Goal: Transaction & Acquisition: Purchase product/service

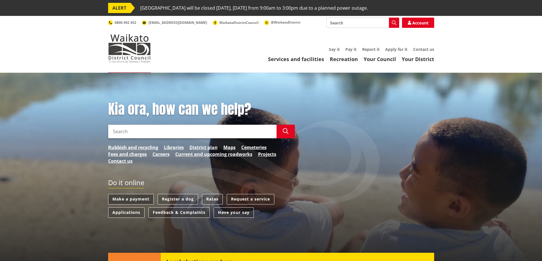
scroll to position [28, 0]
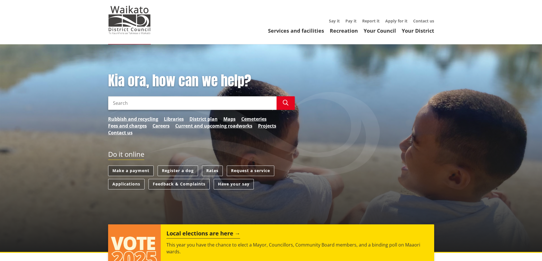
click at [125, 169] on link "Make a payment" at bounding box center [130, 171] width 45 height 11
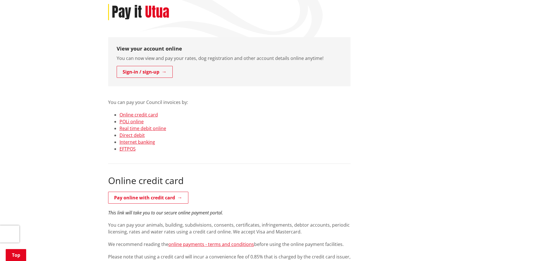
scroll to position [85, 0]
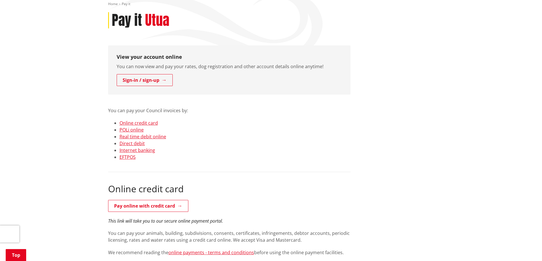
click at [126, 202] on link "Pay online with credit card" at bounding box center [148, 206] width 80 height 12
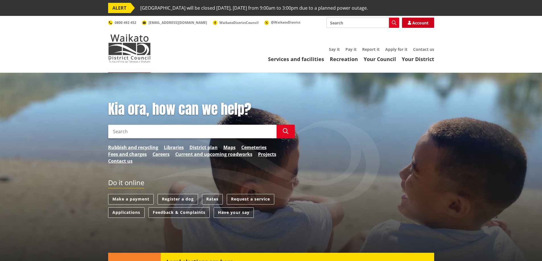
click at [429, 21] on link "Account" at bounding box center [418, 23] width 32 height 10
click at [423, 20] on link "Account" at bounding box center [418, 23] width 32 height 10
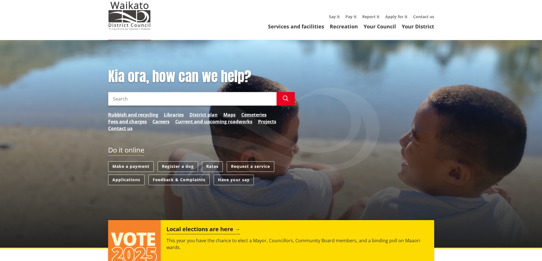
scroll to position [28, 0]
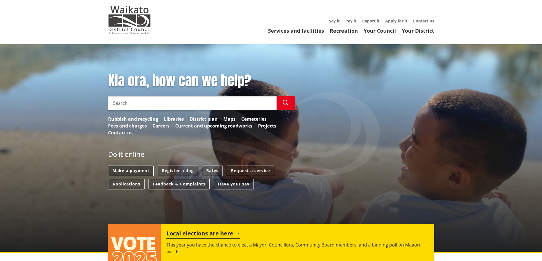
click at [139, 173] on link "Make a payment" at bounding box center [130, 171] width 45 height 11
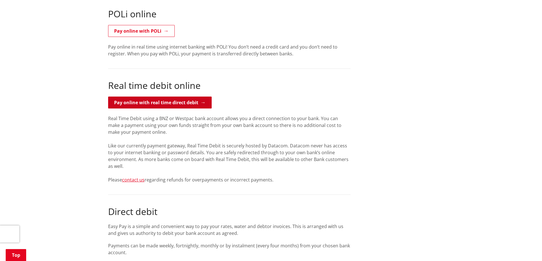
scroll to position [483, 0]
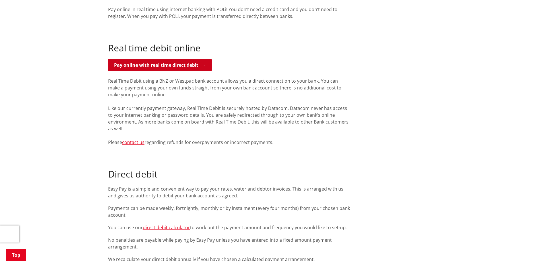
click at [141, 64] on link "Pay online with real time direct debit" at bounding box center [160, 65] width 104 height 12
